Goal: Navigation & Orientation: Find specific page/section

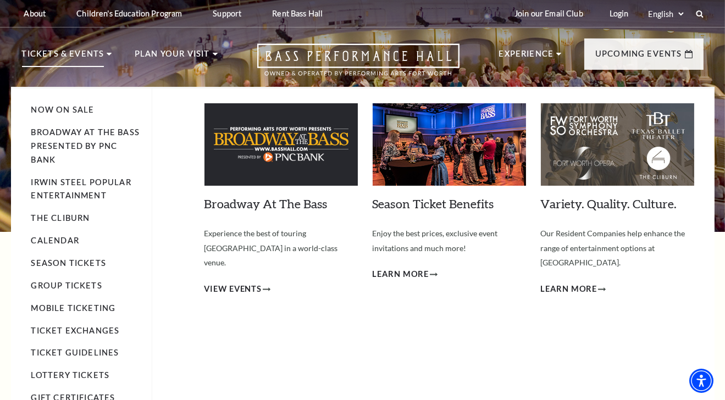
click at [88, 56] on p "Tickets & Events" at bounding box center [63, 57] width 82 height 20
click at [74, 242] on link "Calendar" at bounding box center [55, 240] width 48 height 9
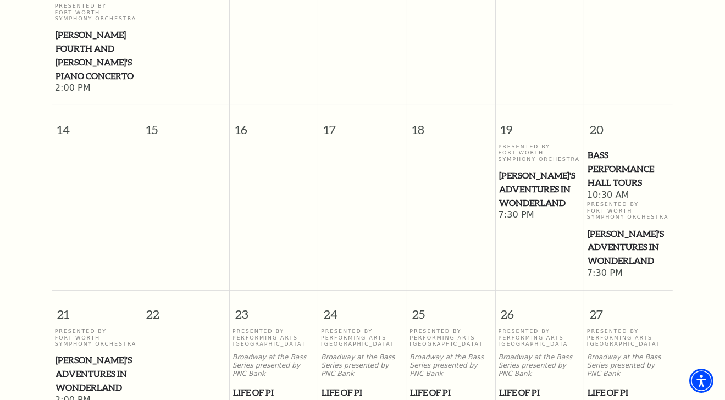
scroll to position [500, 0]
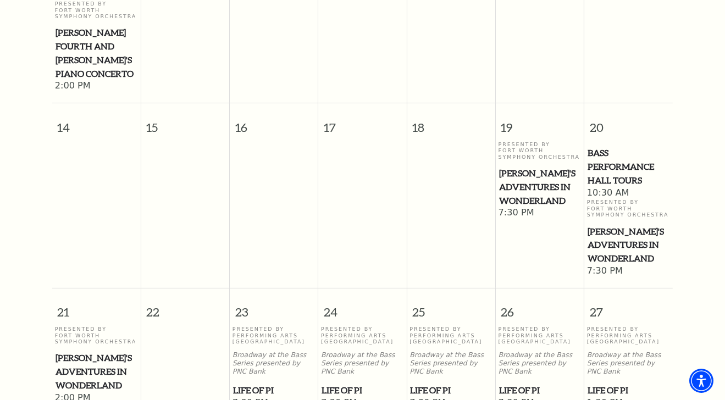
click at [191, 141] on td at bounding box center [185, 209] width 89 height 136
click at [233, 157] on td at bounding box center [274, 209] width 89 height 136
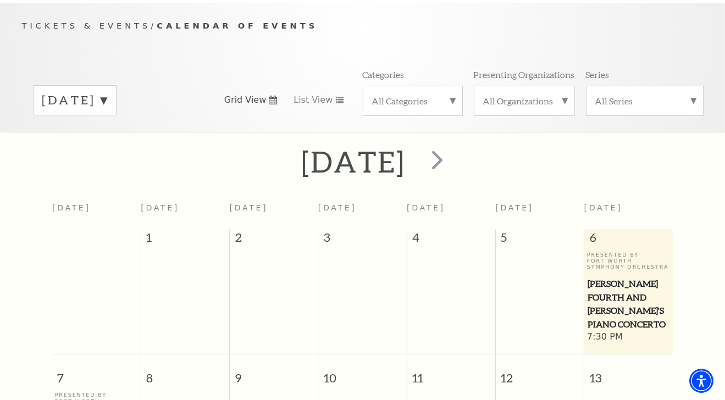
scroll to position [0, 0]
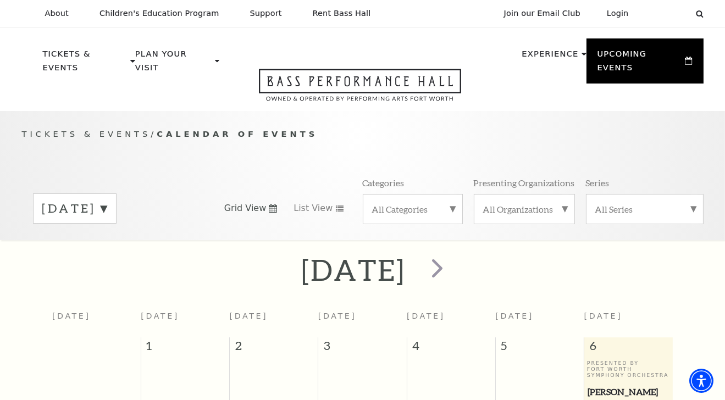
click at [690, 203] on label "All Series" at bounding box center [644, 209] width 99 height 12
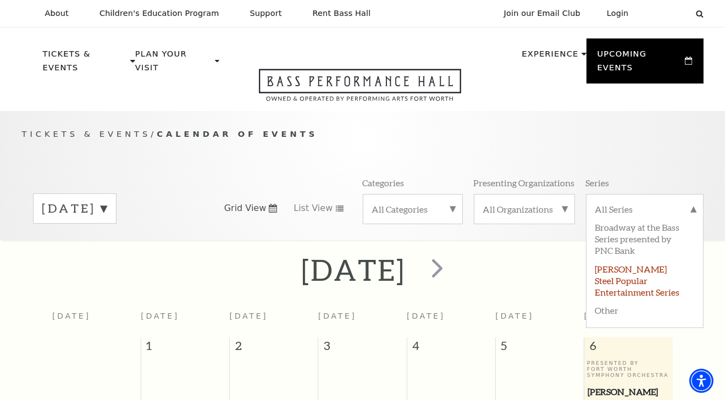
click at [611, 259] on label "[PERSON_NAME] Steel Popular Entertainment Series" at bounding box center [644, 279] width 99 height 41
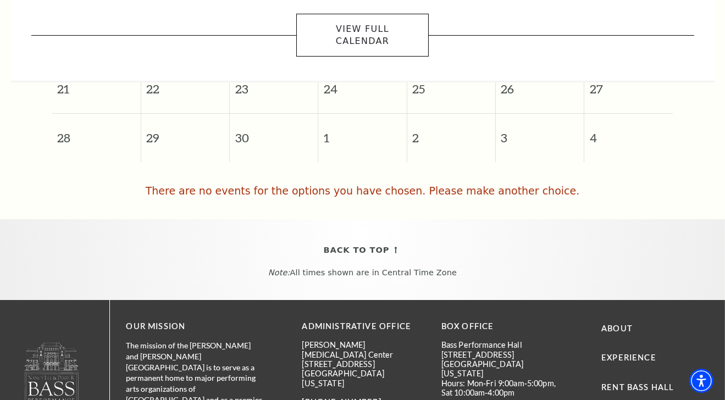
scroll to position [405, 0]
